Goal: Task Accomplishment & Management: Manage account settings

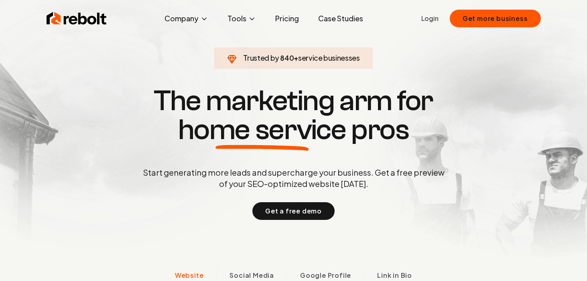
click at [439, 18] on link "Login" at bounding box center [430, 19] width 17 height 10
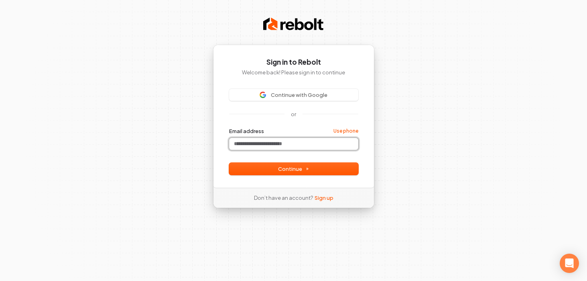
click at [304, 139] on input "Email address" at bounding box center [293, 144] width 129 height 12
click at [229, 127] on button "submit" at bounding box center [229, 127] width 0 height 0
type input "**********"
click at [301, 145] on input "Email address" at bounding box center [293, 144] width 129 height 12
type input "*"
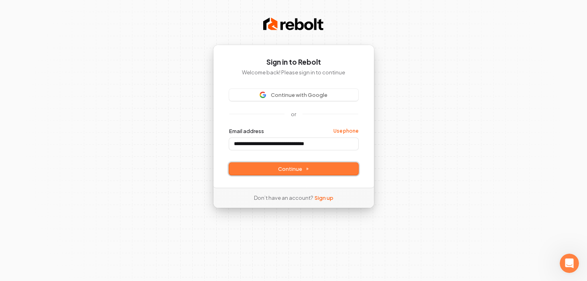
click at [306, 171] on span "Continue" at bounding box center [293, 168] width 31 height 7
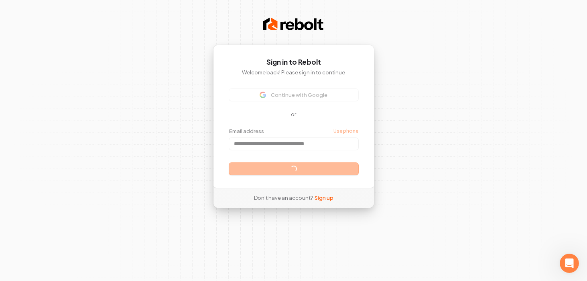
type input "**********"
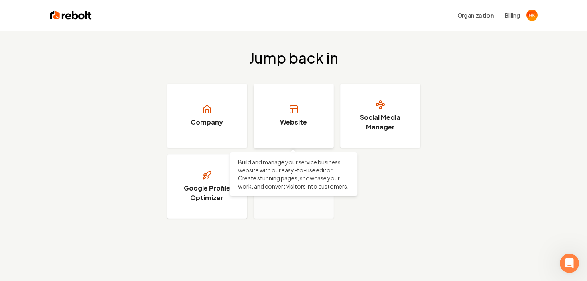
click at [310, 110] on link "Website" at bounding box center [294, 116] width 80 height 64
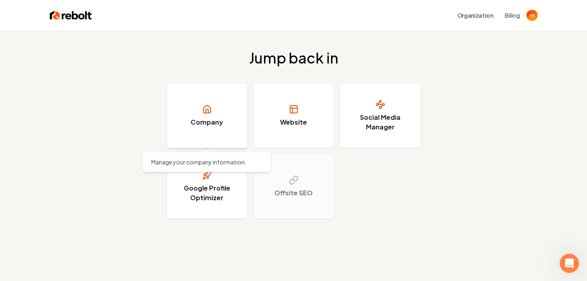
click at [212, 109] on link "Company" at bounding box center [207, 116] width 80 height 64
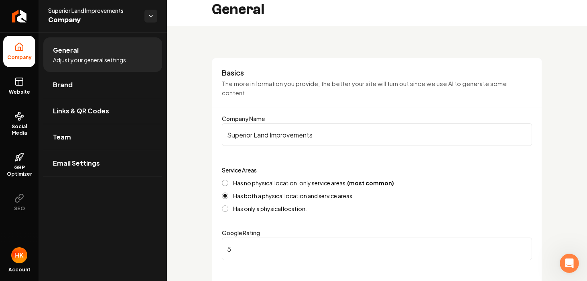
scroll to position [7, 0]
click at [100, 135] on link "Team" at bounding box center [102, 137] width 119 height 26
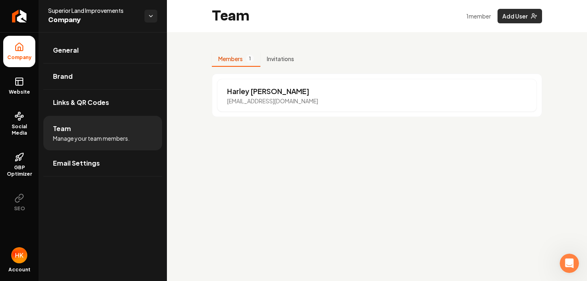
click at [518, 17] on button "Add User" at bounding box center [520, 16] width 45 height 14
click at [514, 22] on button "Add User" at bounding box center [520, 16] width 45 height 14
